Goal: Information Seeking & Learning: Learn about a topic

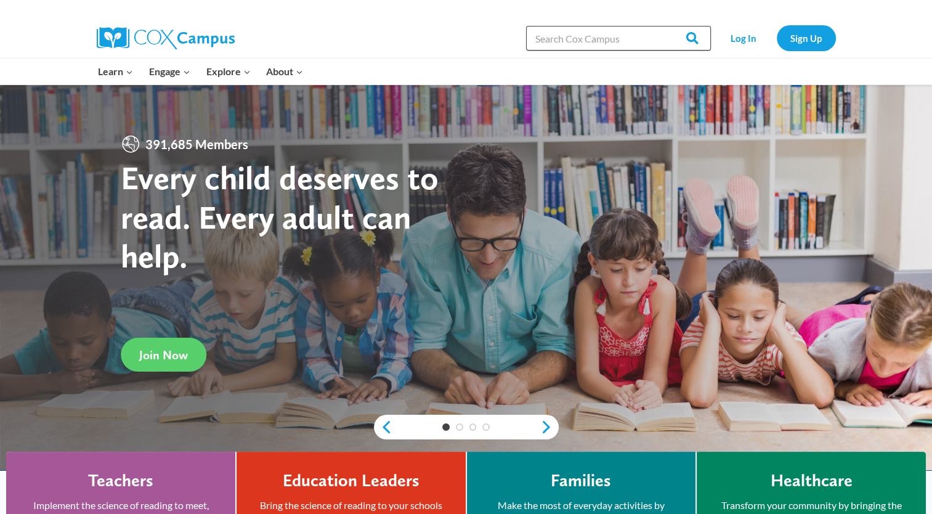
click at [561, 36] on input "Search in [URL][DOMAIN_NAME]" at bounding box center [618, 38] width 185 height 25
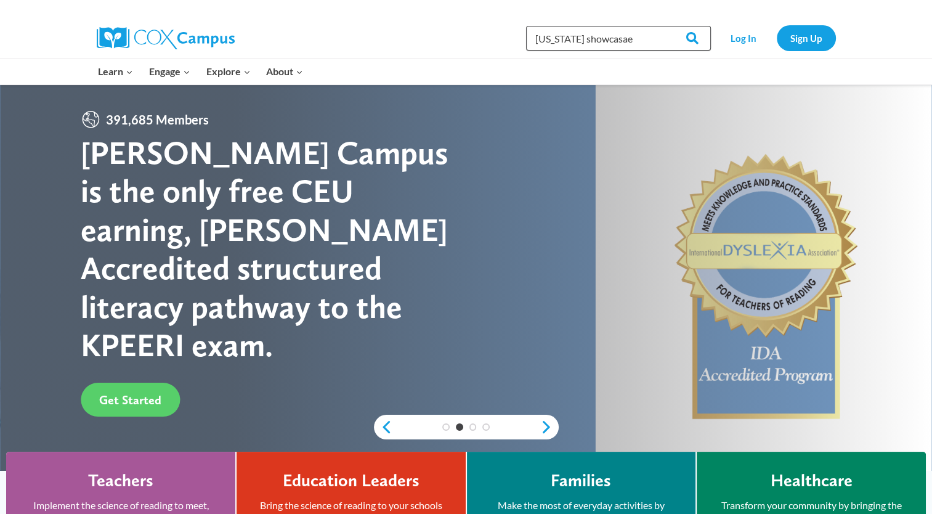
type input "[US_STATE] showcasae"
click at [663, 26] on input "Search" at bounding box center [687, 38] width 48 height 25
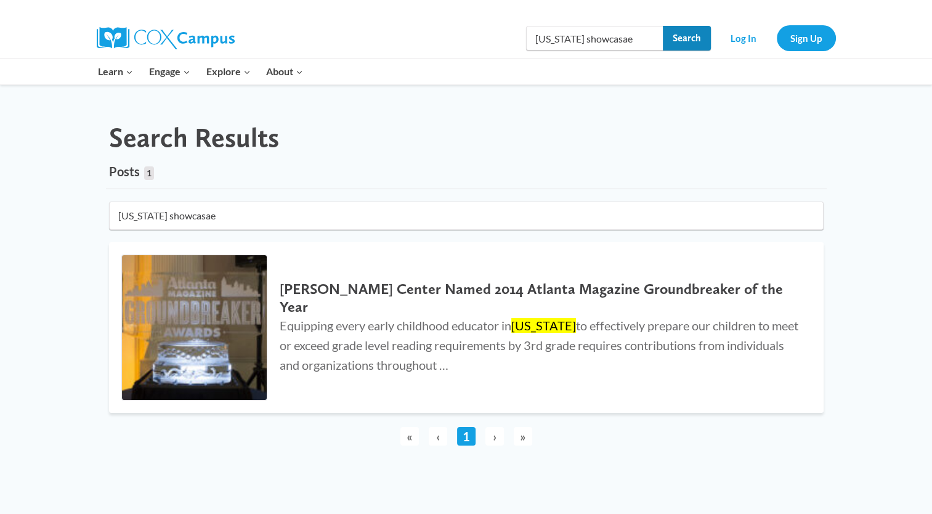
click at [669, 40] on input "Search" at bounding box center [687, 38] width 48 height 25
click at [669, 39] on input "Search" at bounding box center [687, 38] width 48 height 25
type input "georgia showcasa"
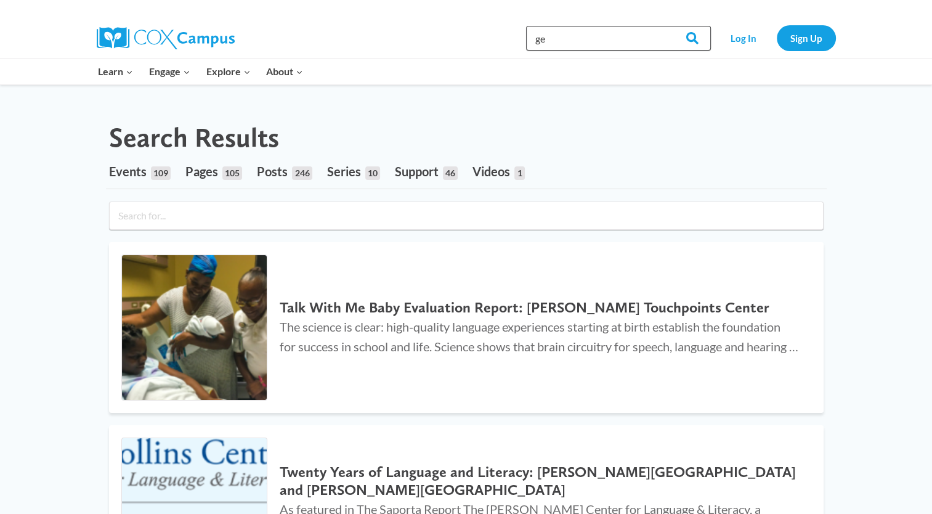
type input "g"
type input "showcase"
click at [663, 26] on input "Search" at bounding box center [687, 38] width 48 height 25
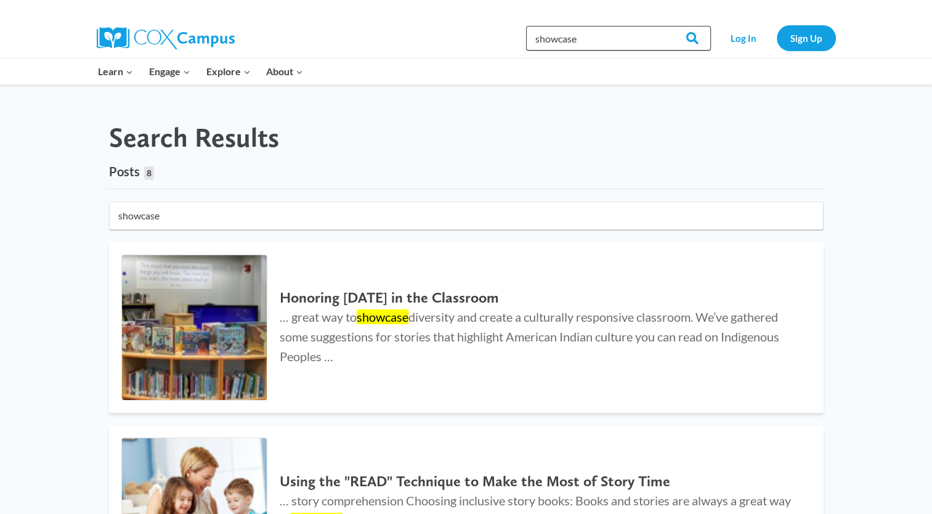
click at [609, 36] on input "showcase" at bounding box center [618, 38] width 185 height 25
type input "s"
type input "georgia"
click at [663, 26] on input "Search" at bounding box center [687, 38] width 48 height 25
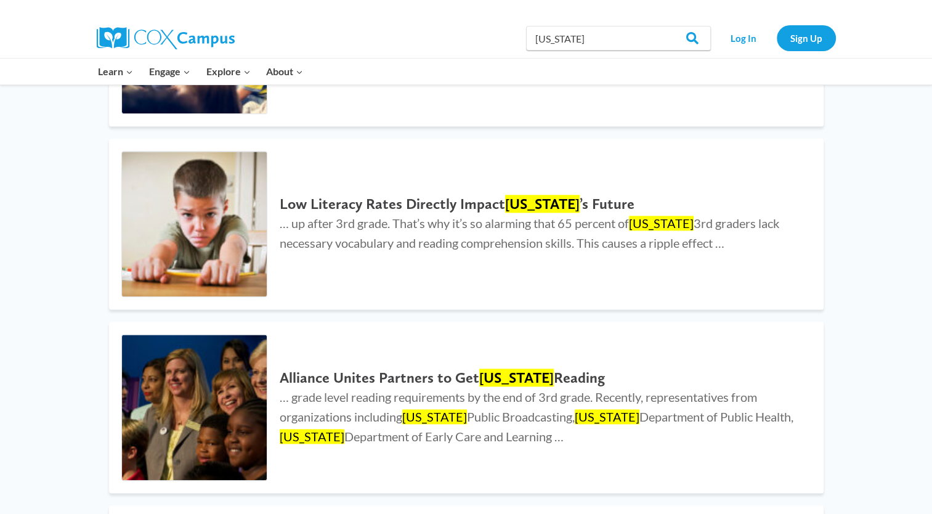
scroll to position [1479, 0]
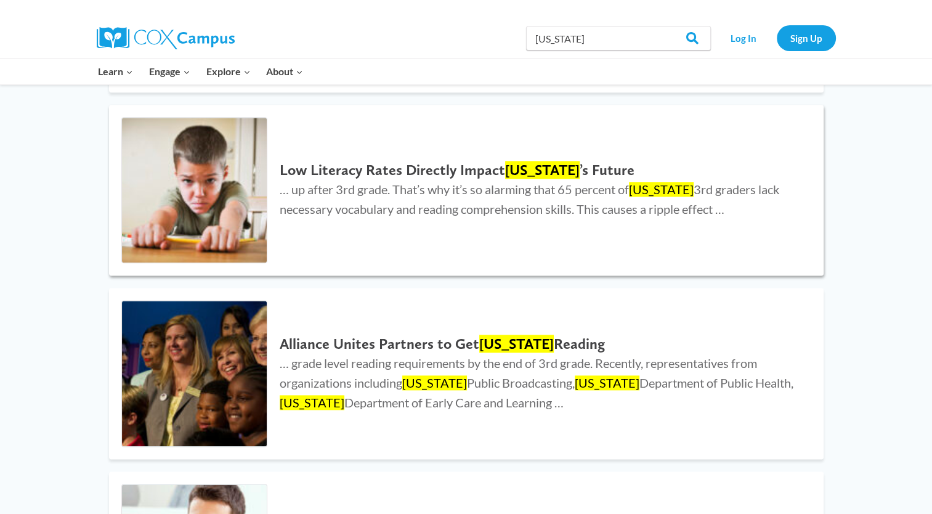
click at [512, 166] on mark "Georgia" at bounding box center [542, 170] width 75 height 18
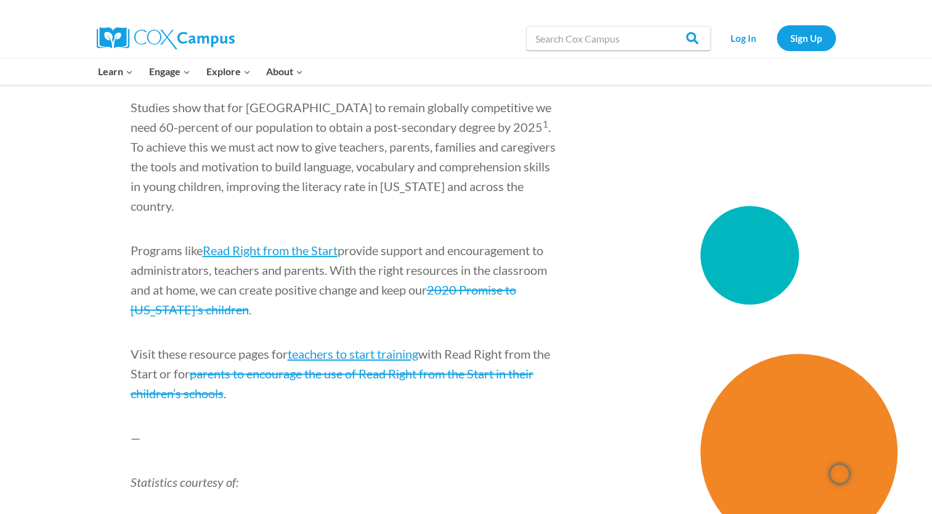
scroll to position [966, 0]
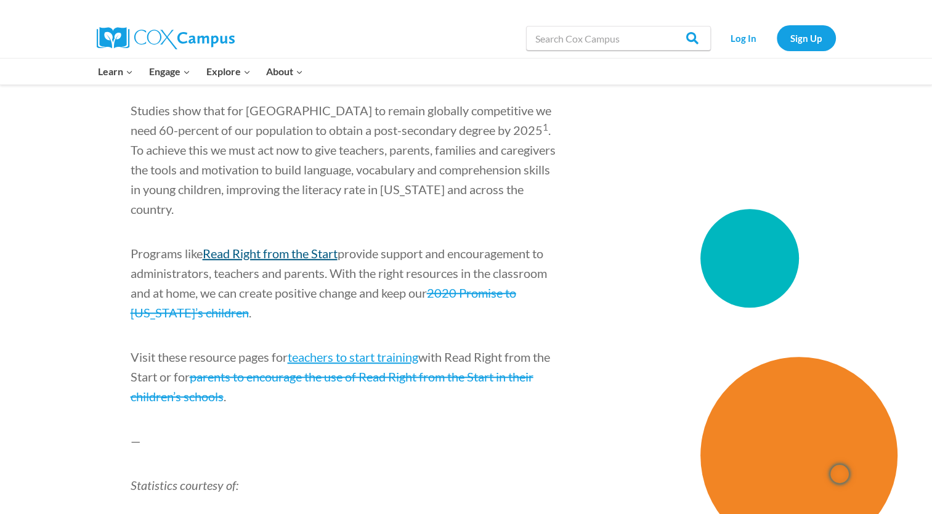
click at [281, 246] on link "Read Right from the Start" at bounding box center [270, 253] width 135 height 15
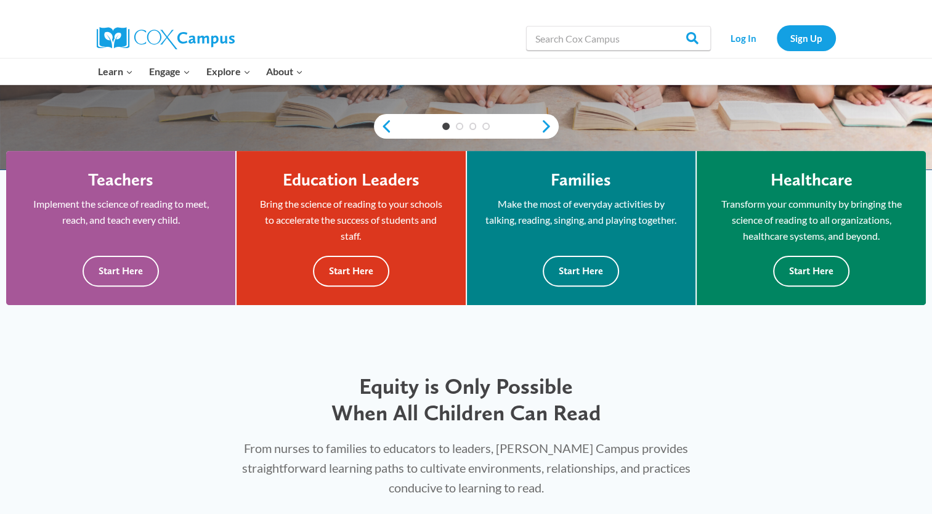
scroll to position [312, 0]
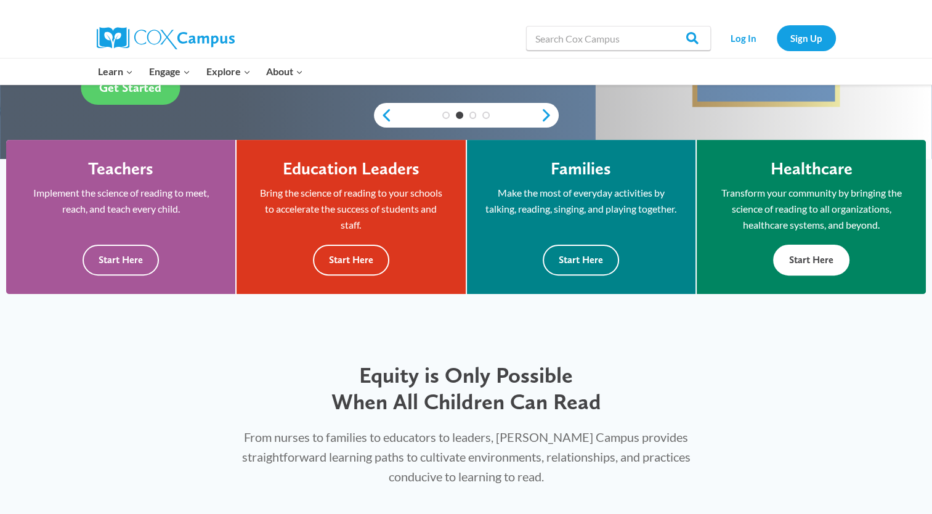
click at [804, 252] on button "Start Here" at bounding box center [811, 259] width 76 height 30
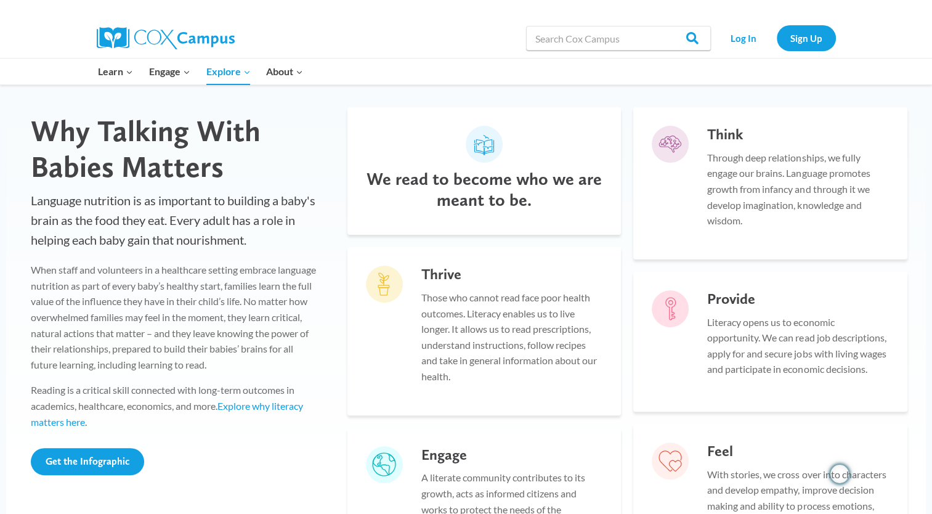
scroll to position [320, 0]
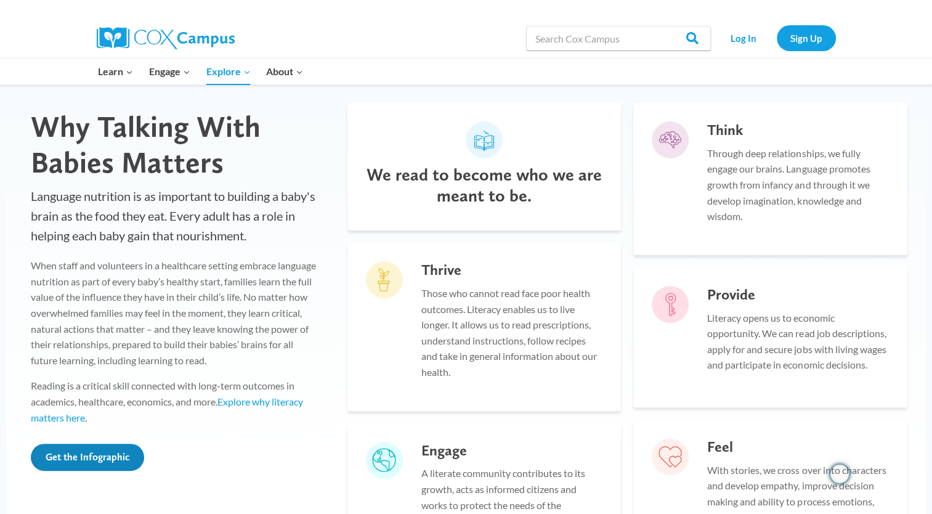
click at [99, 458] on span "Get the Infographic" at bounding box center [88, 457] width 84 height 12
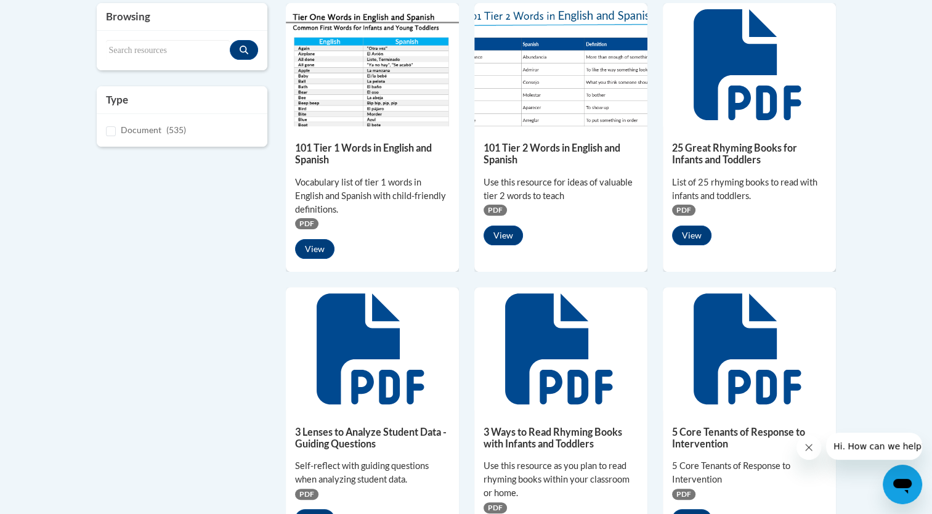
scroll to position [304, 0]
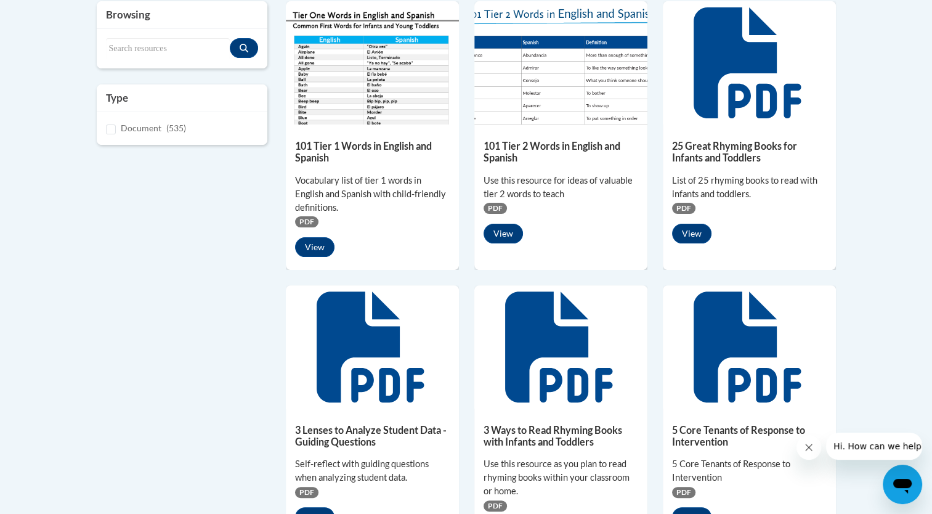
click at [531, 363] on icon at bounding box center [560, 346] width 111 height 111
click at [493, 503] on span "PDF" at bounding box center [494, 505] width 23 height 11
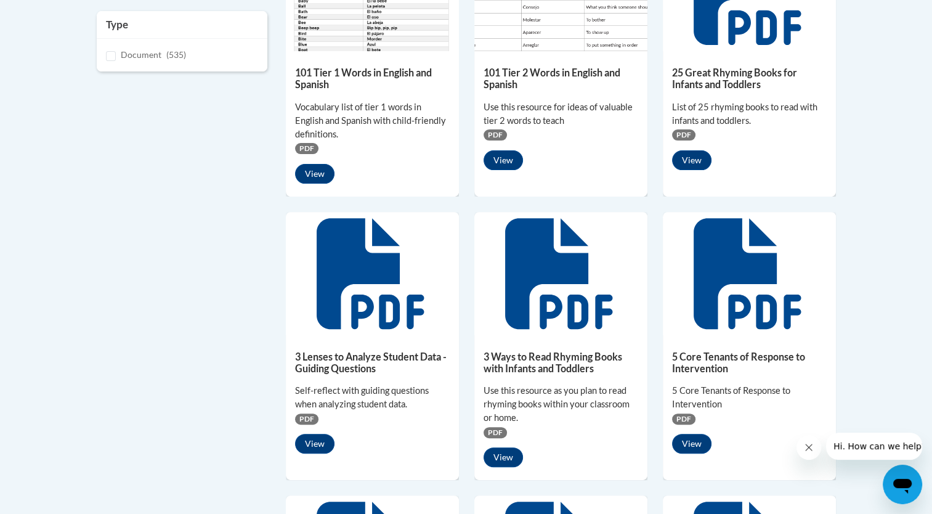
scroll to position [378, 0]
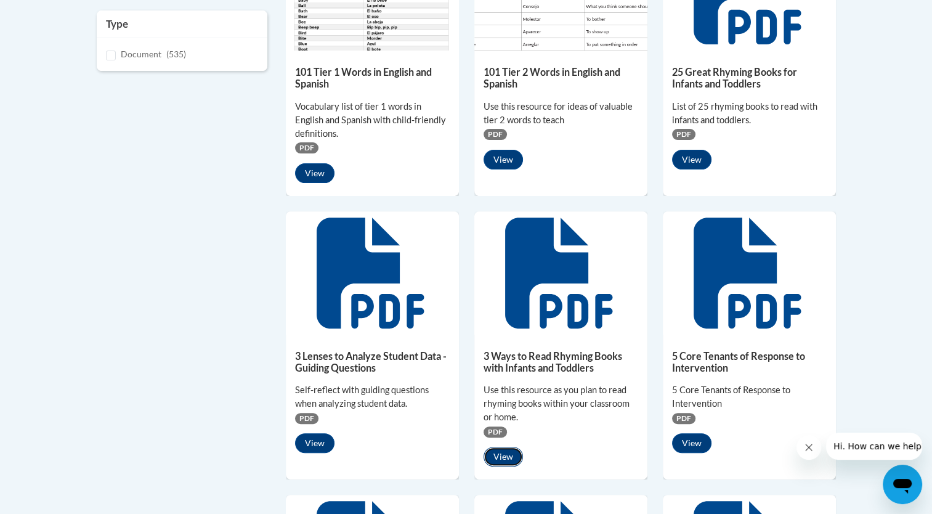
click at [507, 455] on button "View" at bounding box center [502, 457] width 39 height 20
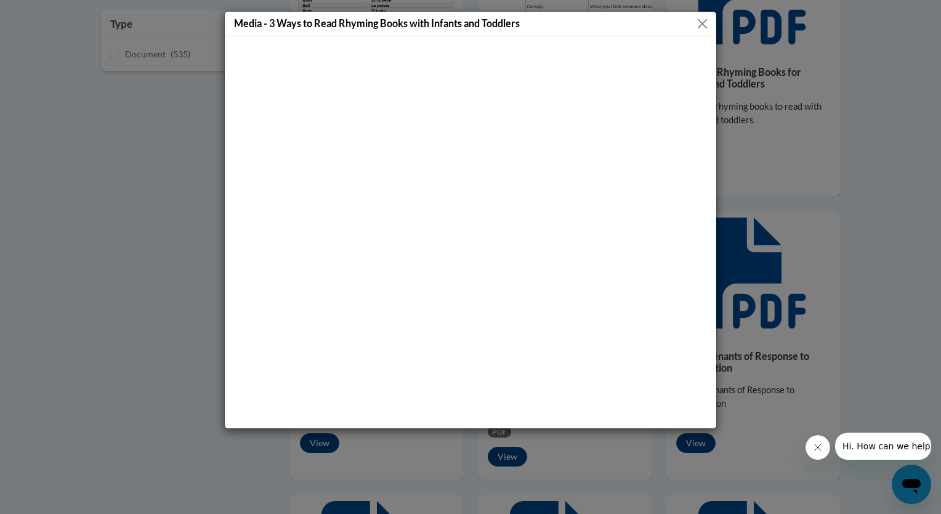
click at [703, 23] on button "Close" at bounding box center [702, 23] width 15 height 15
